Goal: Task Accomplishment & Management: Use online tool/utility

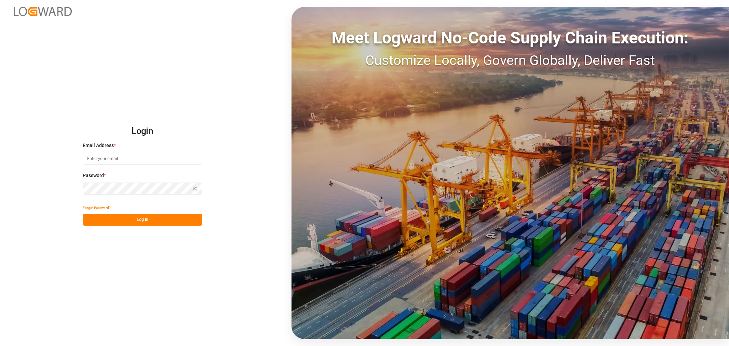
type input "[PERSON_NAME][EMAIL_ADDRESS][PERSON_NAME][DOMAIN_NAME]"
click at [158, 214] on button "Log In" at bounding box center [143, 220] width 120 height 12
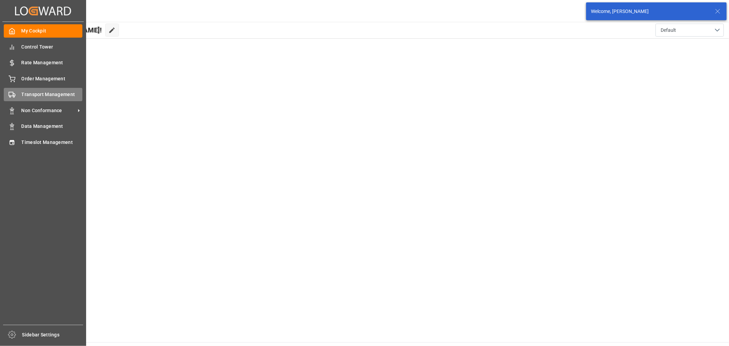
click at [60, 93] on span "Transport Management" at bounding box center [52, 94] width 61 height 7
